Goal: Information Seeking & Learning: Learn about a topic

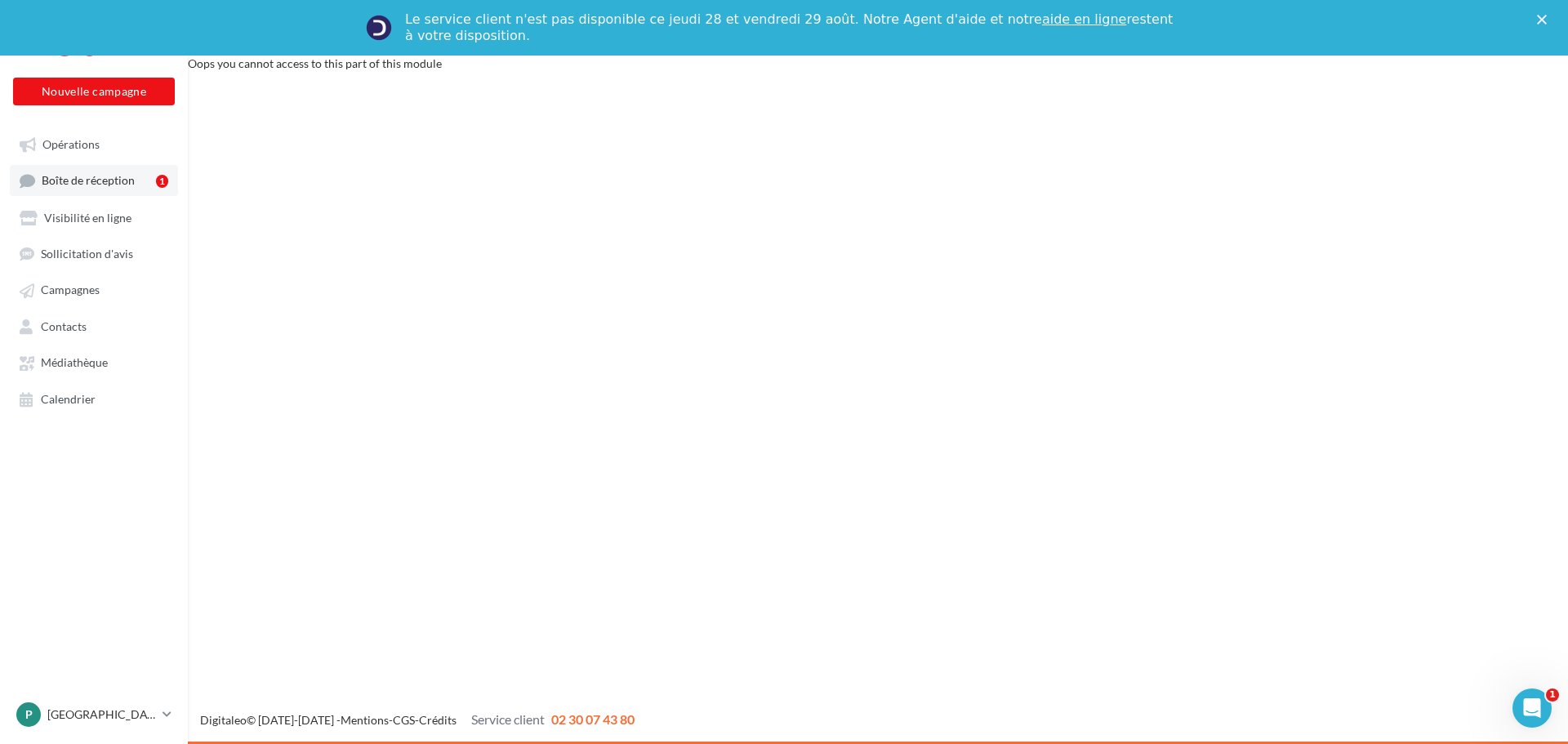
click at [110, 184] on span "Boîte de réception" at bounding box center [88, 181] width 93 height 14
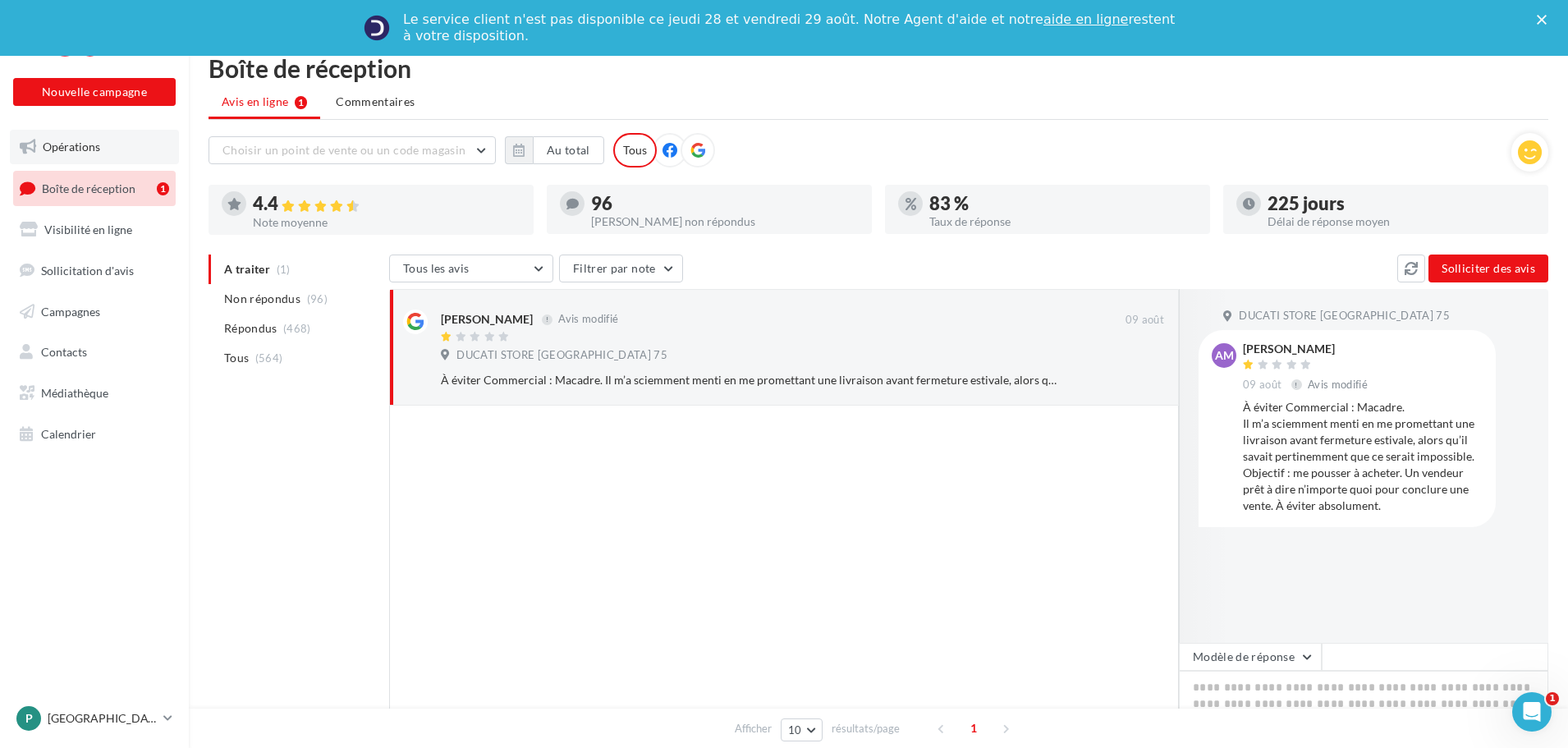
click at [70, 146] on span "Opérations" at bounding box center [72, 146] width 57 height 14
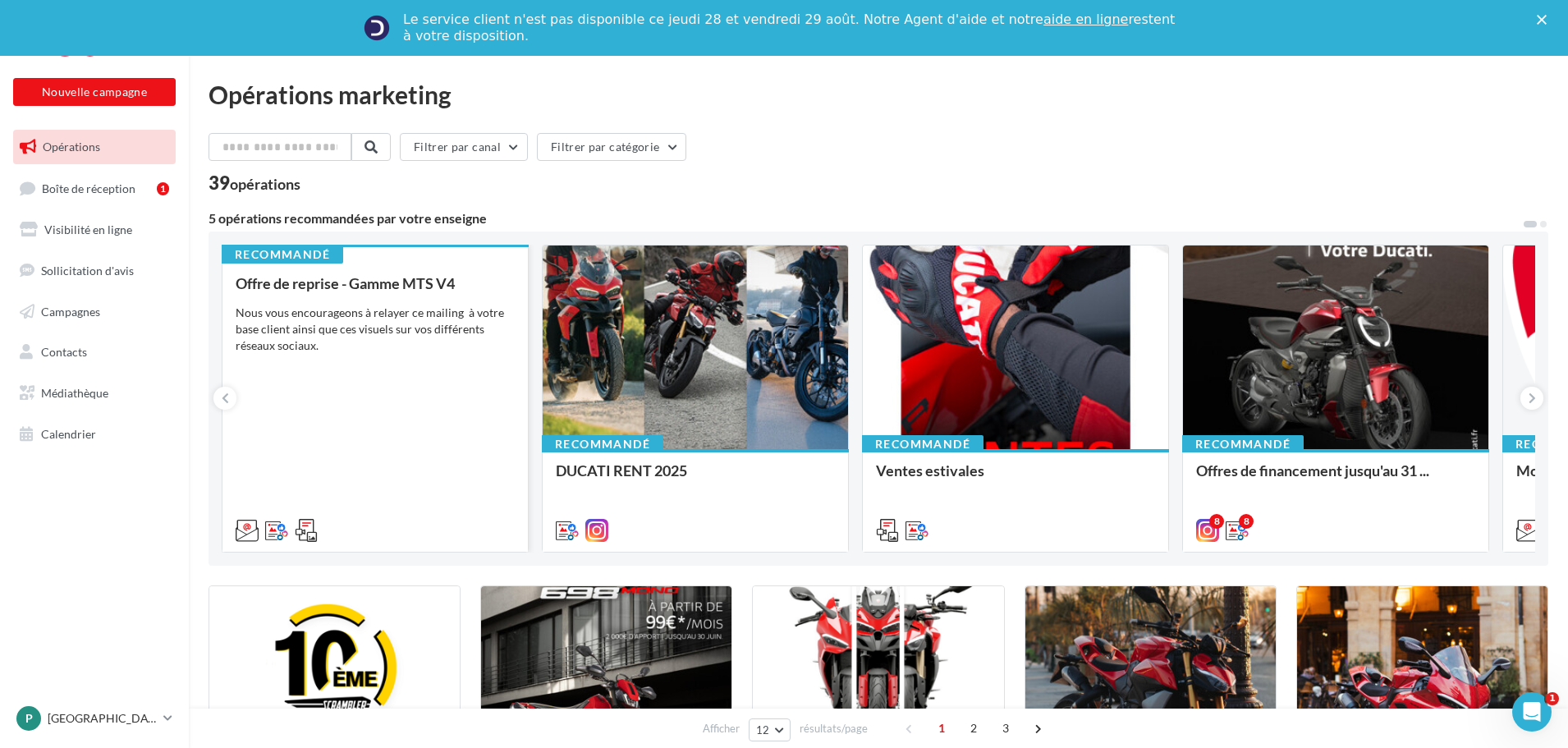
click at [428, 330] on div "Nous vous encourageons à relayer ce mailing à votre base client ainsi que ces v…" at bounding box center [375, 329] width 279 height 50
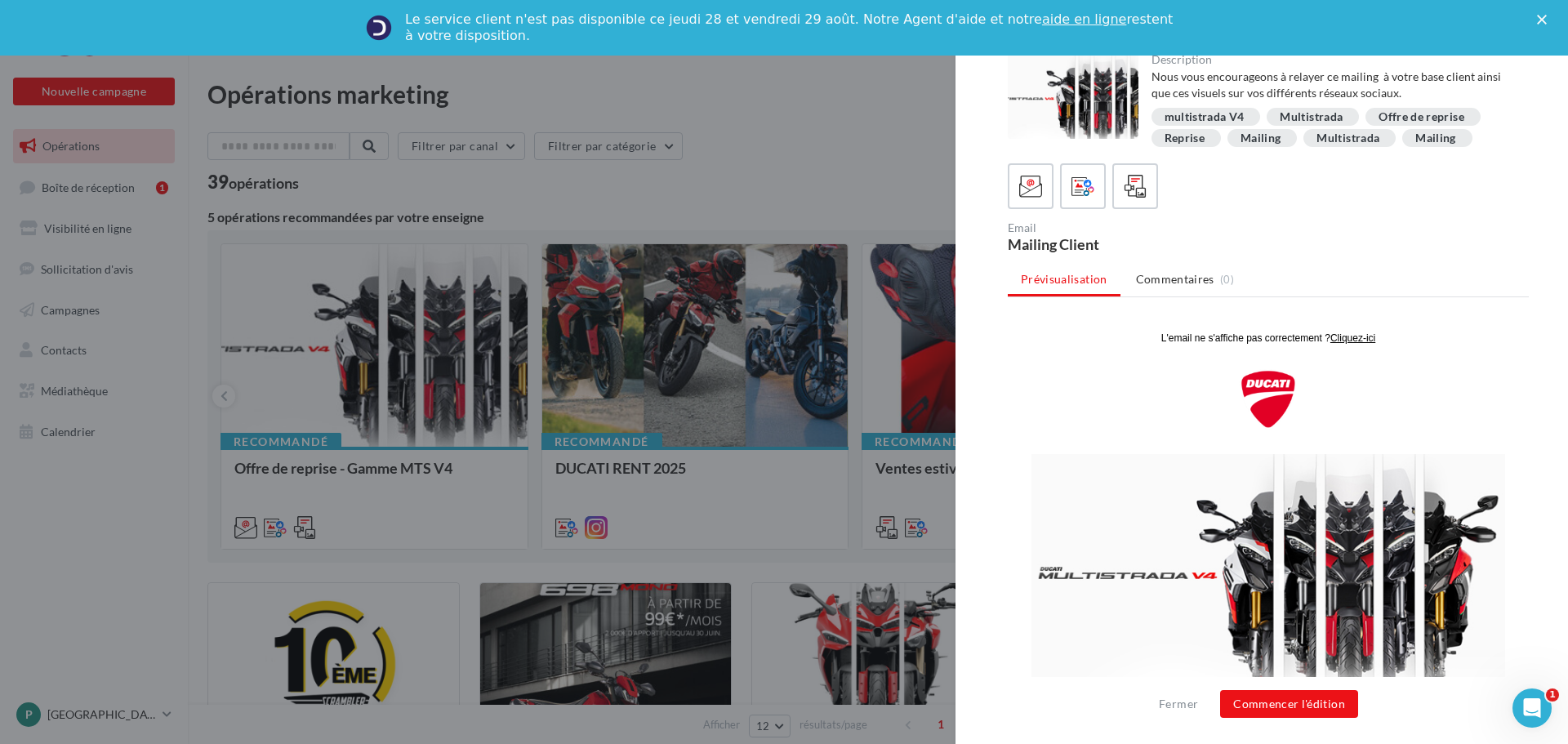
click at [1447, 177] on div at bounding box center [1268, 186] width 521 height 46
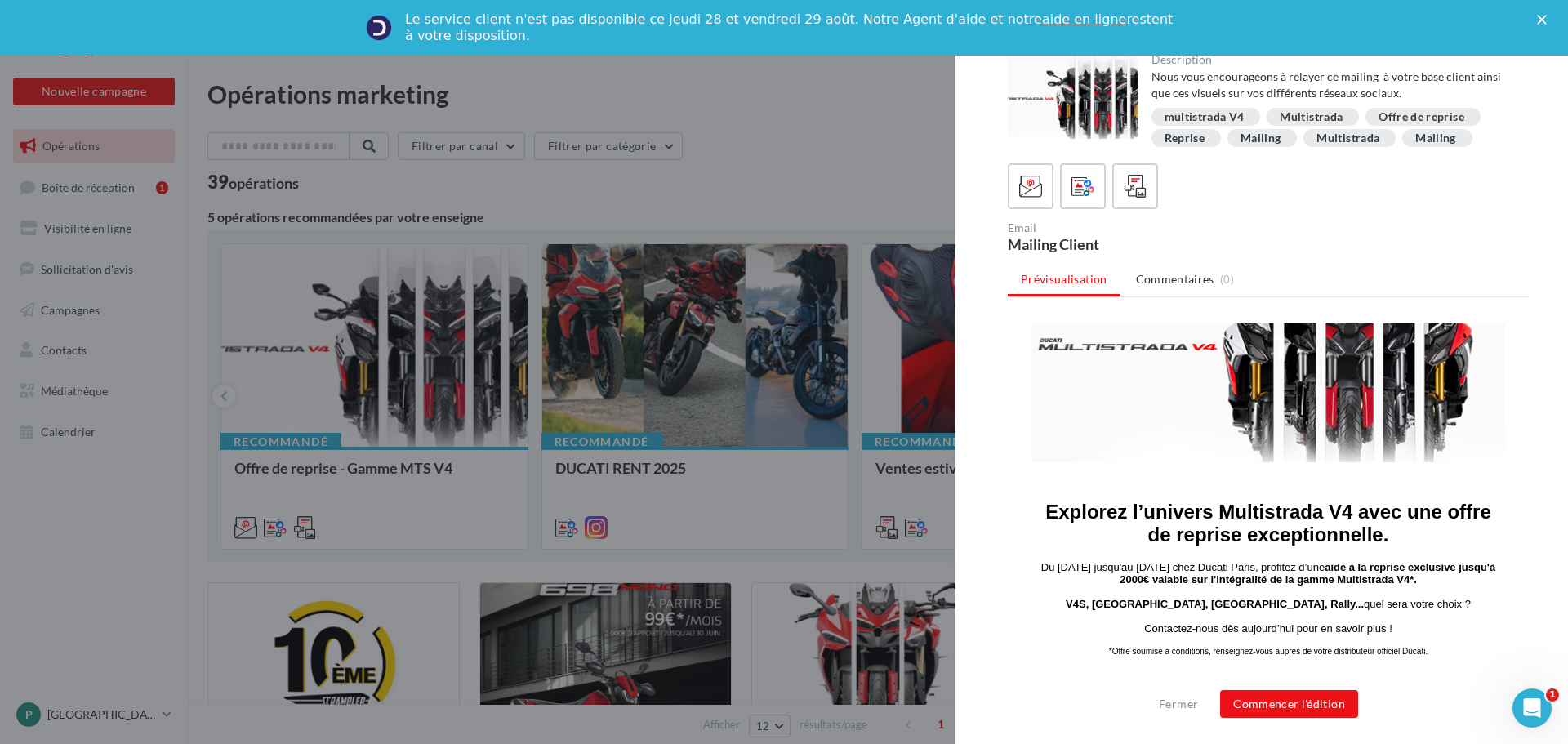
scroll to position [398, 0]
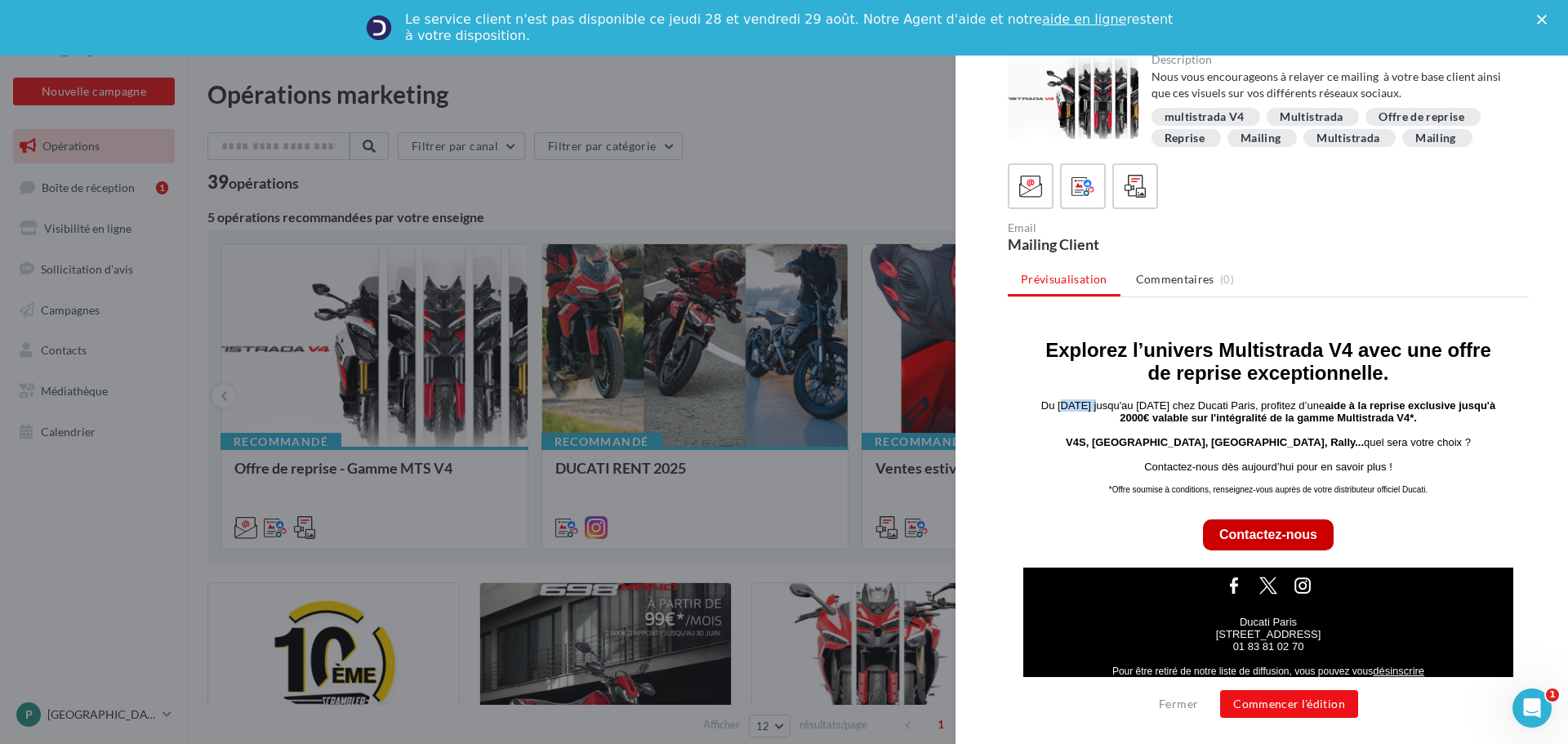
drag, startPoint x: 1053, startPoint y: 404, endPoint x: 1077, endPoint y: 408, distance: 24.3
click at [1077, 408] on p "Du [DATE] jusqu'au [DATE] chez Ducati Paris, profitez d’une aide à la reprise e…" at bounding box center [1268, 411] width 465 height 24
click at [1066, 403] on p "Du [DATE] jusqu'au [DATE] chez Ducati Paris, profitez d’une aide à la reprise e…" at bounding box center [1268, 411] width 465 height 24
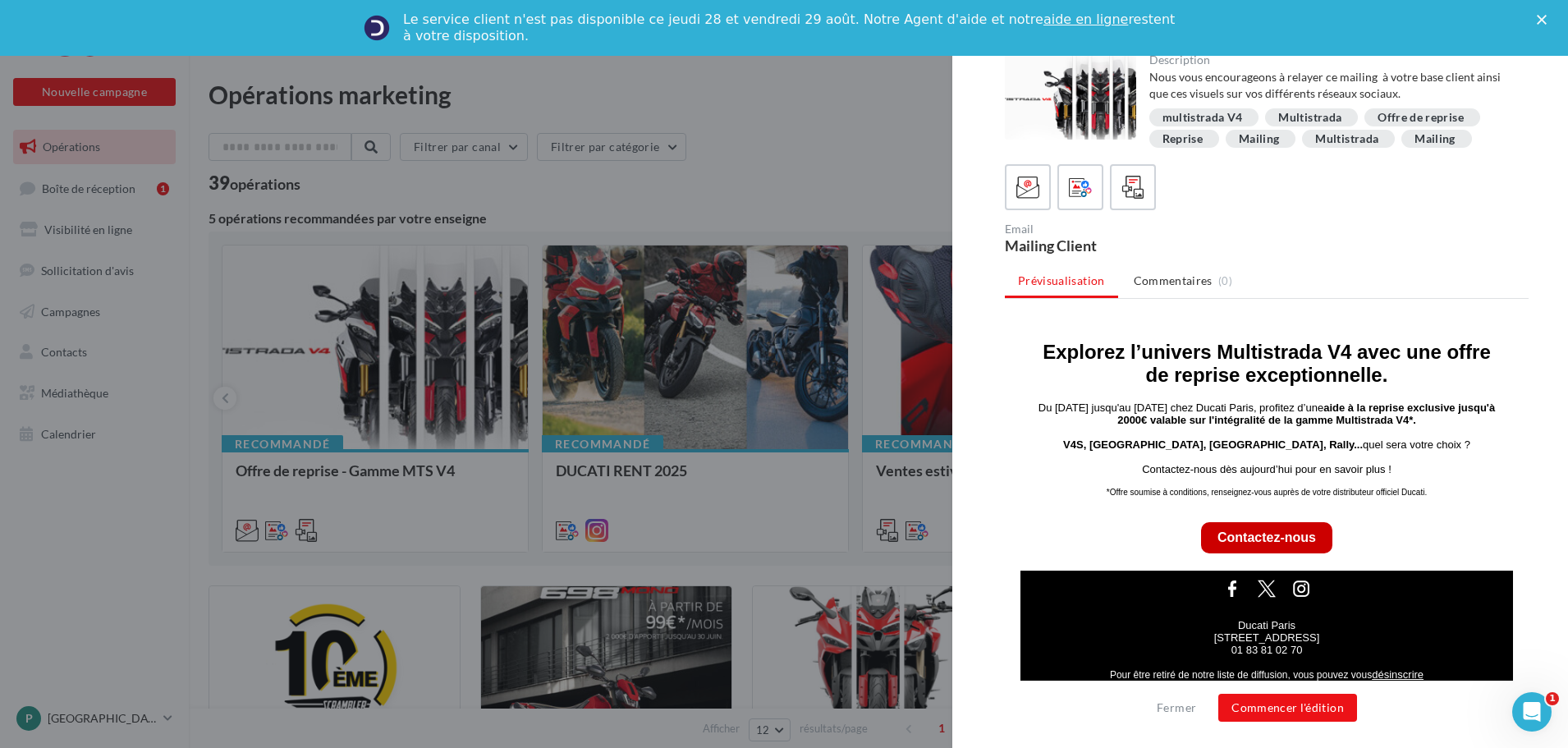
click at [714, 209] on div at bounding box center [784, 374] width 1568 height 748
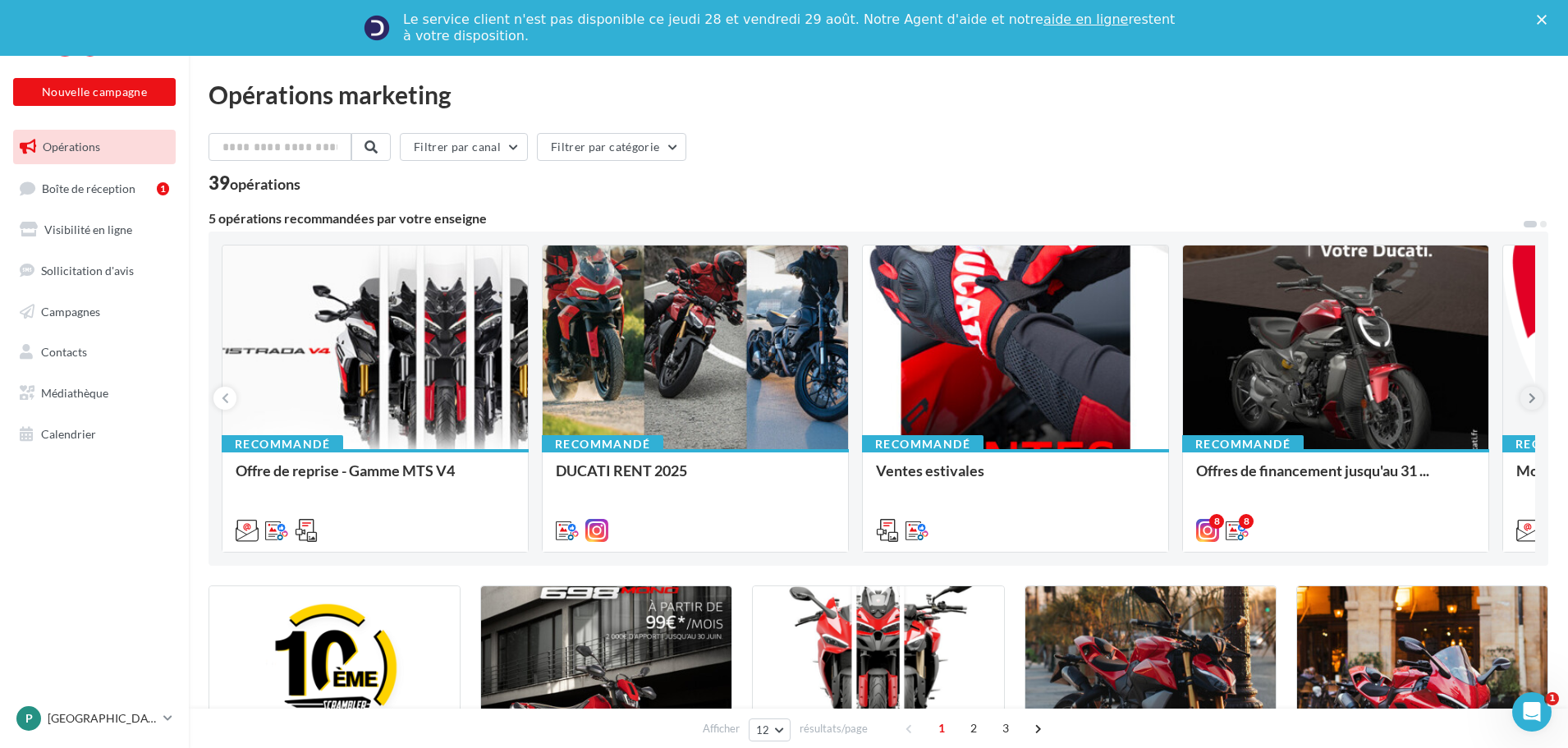
click at [1533, 400] on icon at bounding box center [1532, 399] width 8 height 17
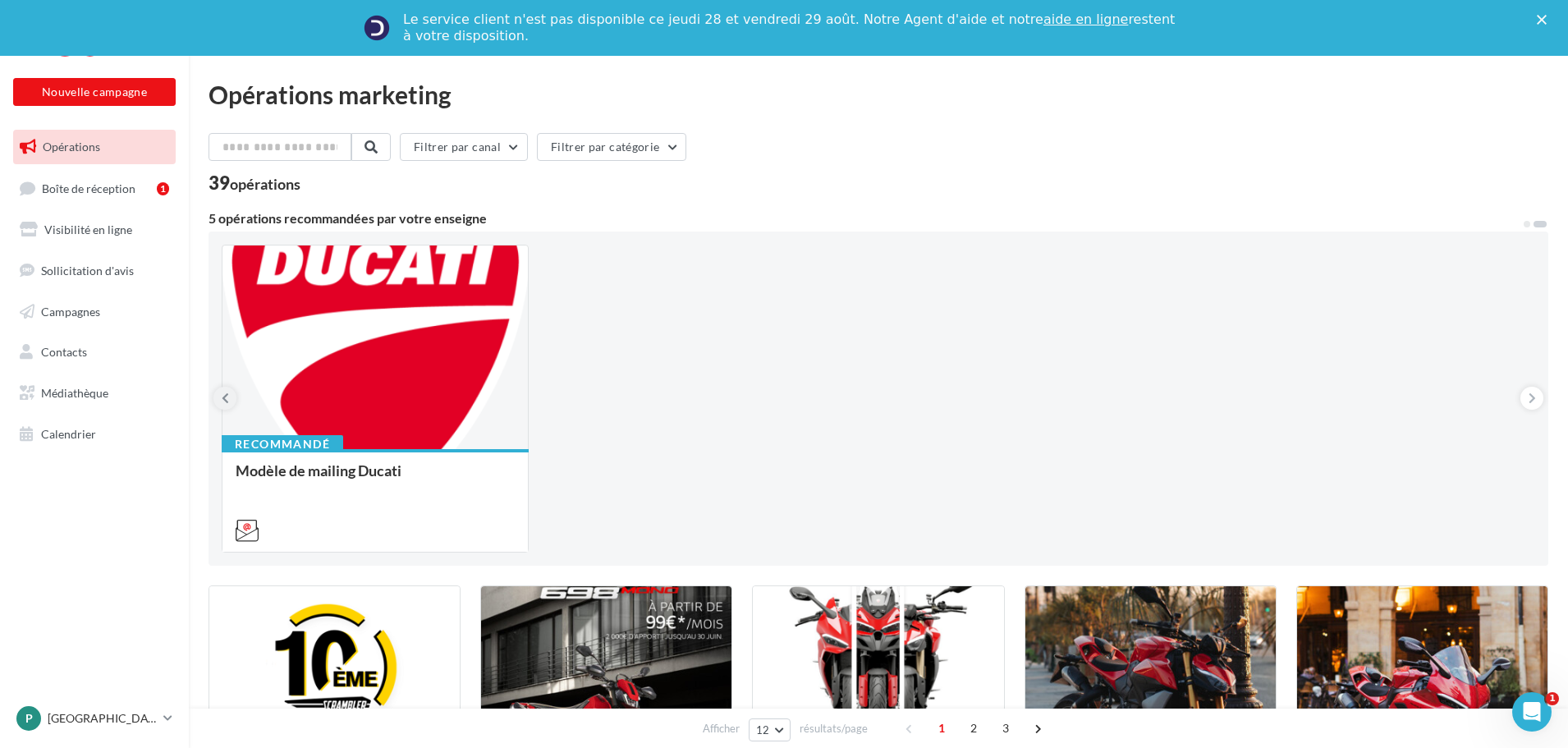
click at [220, 394] on button at bounding box center [225, 398] width 23 height 23
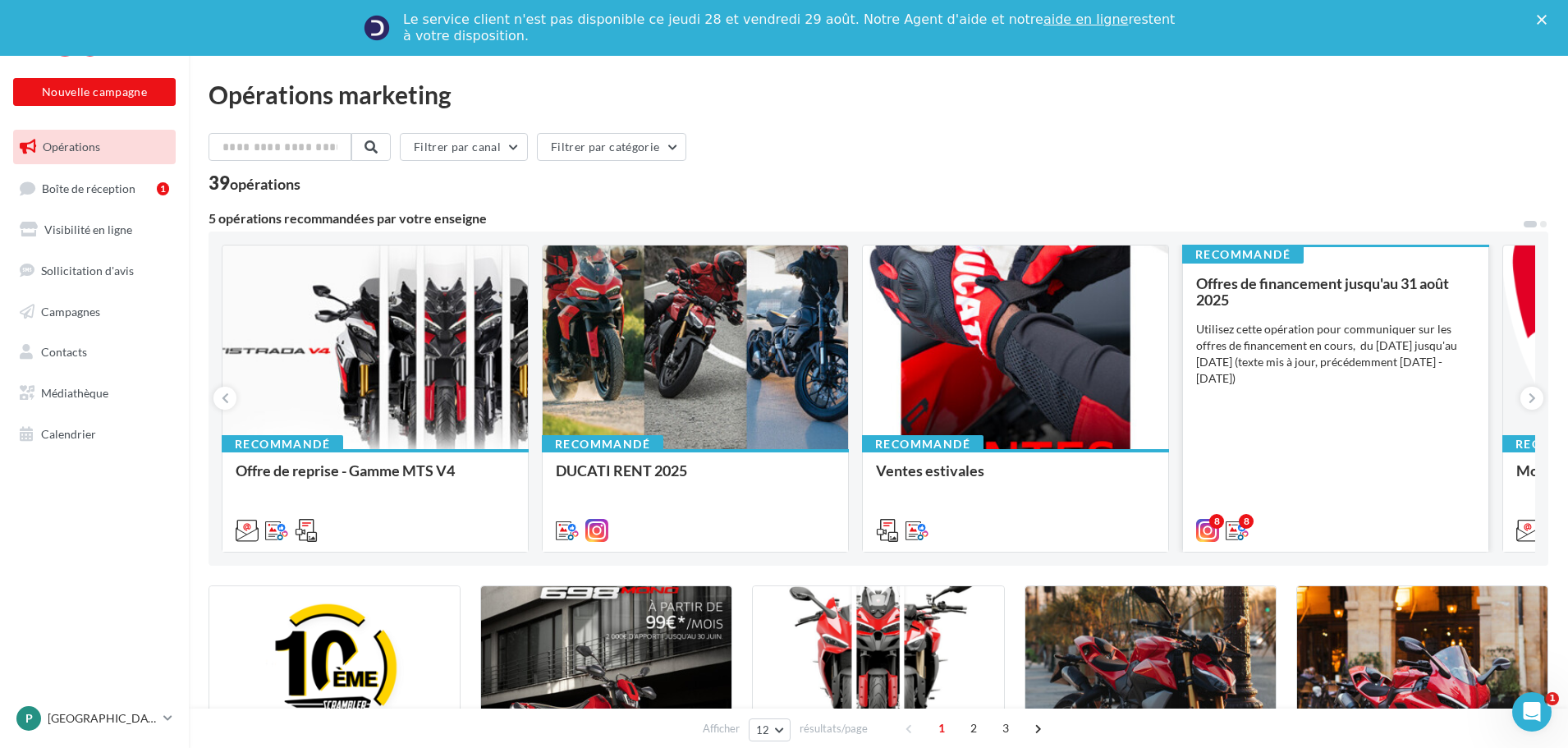
click at [1272, 303] on div "Offres de financement jusqu'au 31 août 2025" at bounding box center [1336, 291] width 279 height 33
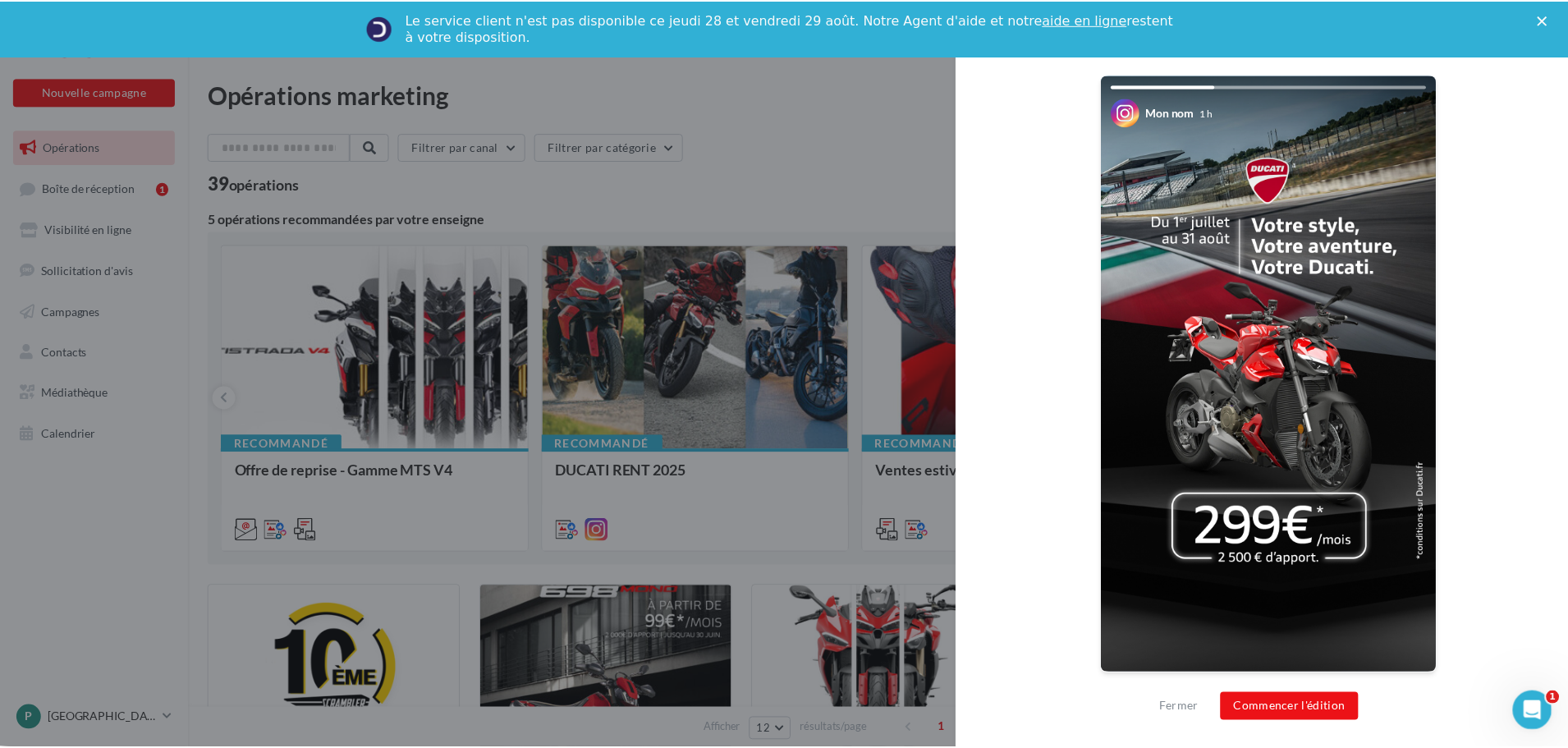
scroll to position [0, 0]
